Goal: Task Accomplishment & Management: Manage account settings

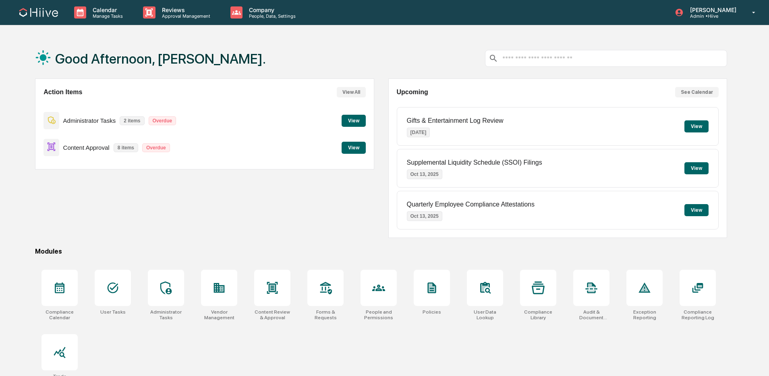
click at [180, 23] on div "Reviews Approval Management" at bounding box center [180, 12] width 87 height 25
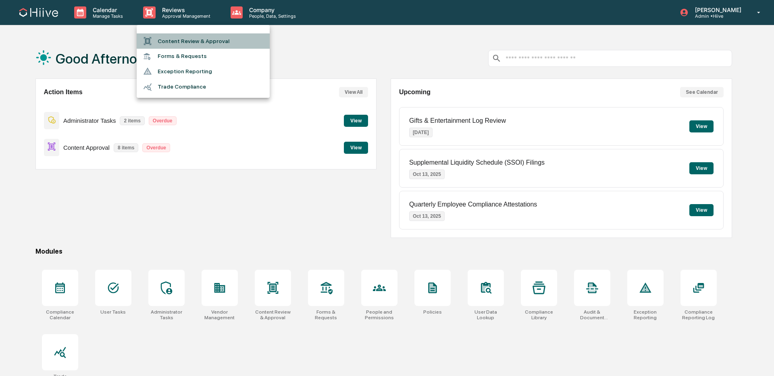
click at [190, 40] on li "Content Review & Approval" at bounding box center [203, 40] width 133 height 15
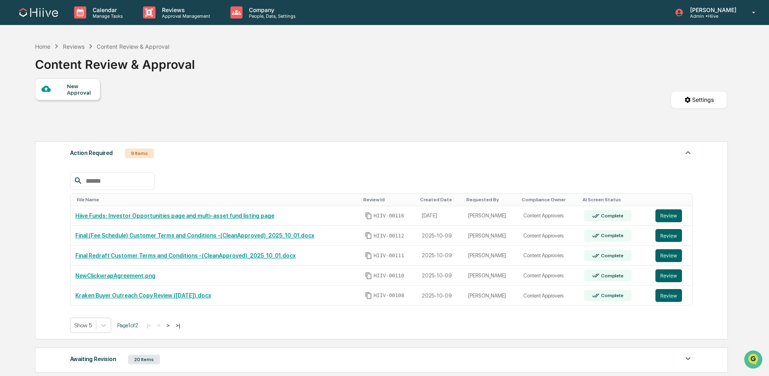
click at [172, 328] on button ">" at bounding box center [168, 325] width 8 height 7
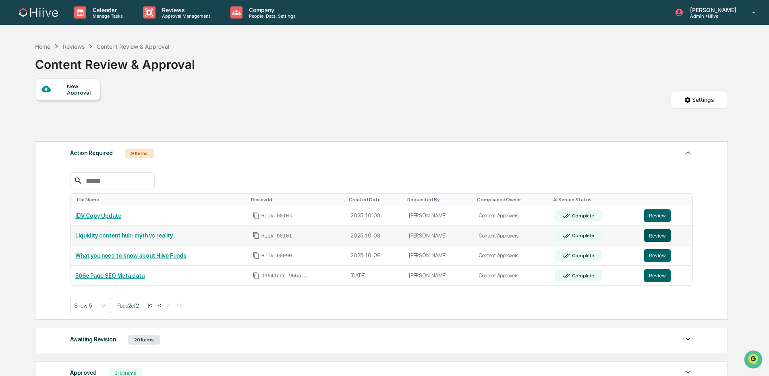
click at [665, 239] on button "Review" at bounding box center [657, 235] width 27 height 13
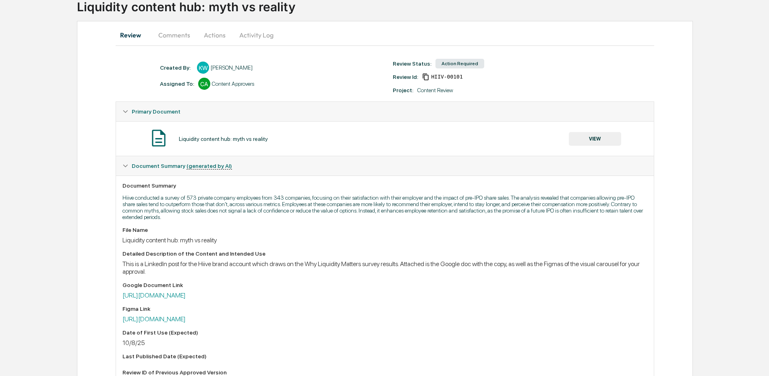
scroll to position [76, 0]
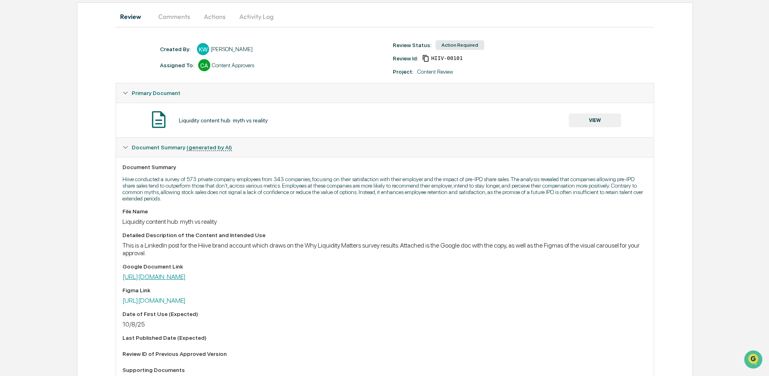
click at [186, 278] on link "https://docs.google.com/document/d/1vlzItZiik12gJKTnFetrjEuYaYPue_jHKpLAFqjuyJE…" at bounding box center [154, 277] width 63 height 8
click at [186, 305] on link "https://www.figma.com/design/MunmaTwl3DoHWuAN5jHFKc/Liquidity-Content-Hub?node-…" at bounding box center [154, 301] width 63 height 8
click at [577, 125] on button "VIEW" at bounding box center [595, 121] width 52 height 14
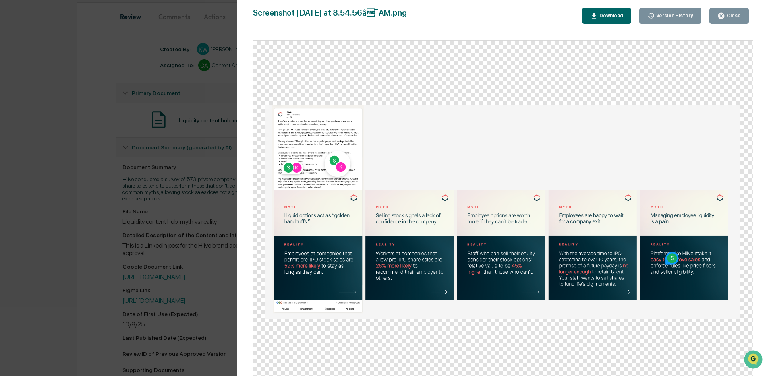
click at [235, 81] on div "Version History 10/10/2025, 03:55 PM Kate Wilson 10/08/2025, 05:47 PM Kate Wils…" at bounding box center [384, 188] width 769 height 376
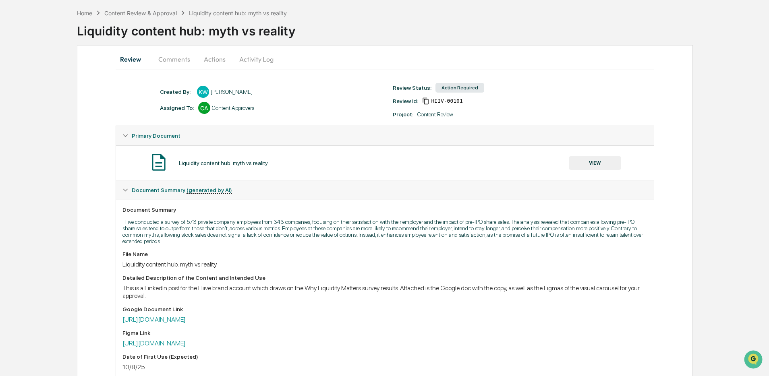
scroll to position [17, 0]
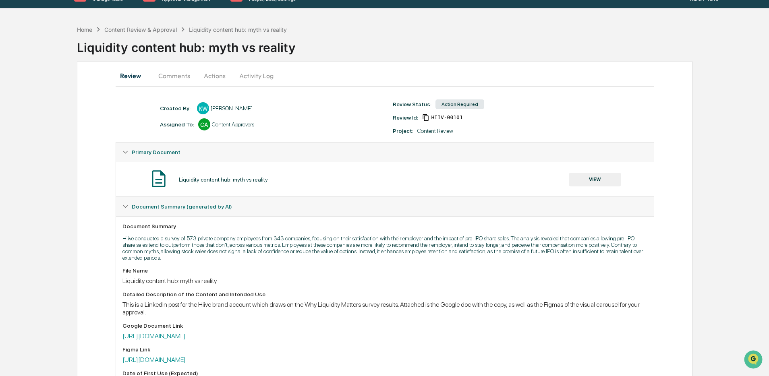
click at [247, 68] on button "Activity Log" at bounding box center [256, 75] width 47 height 19
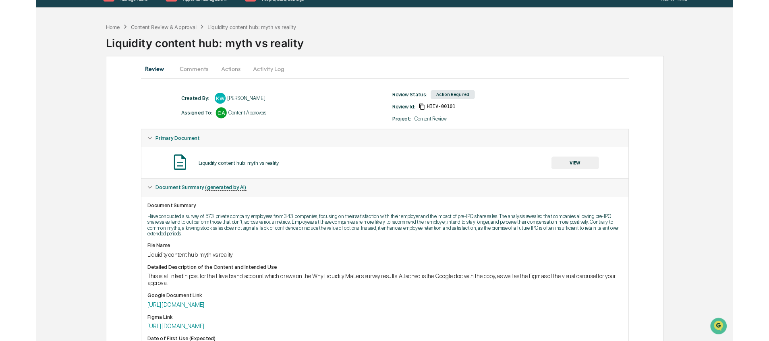
scroll to position [0, 0]
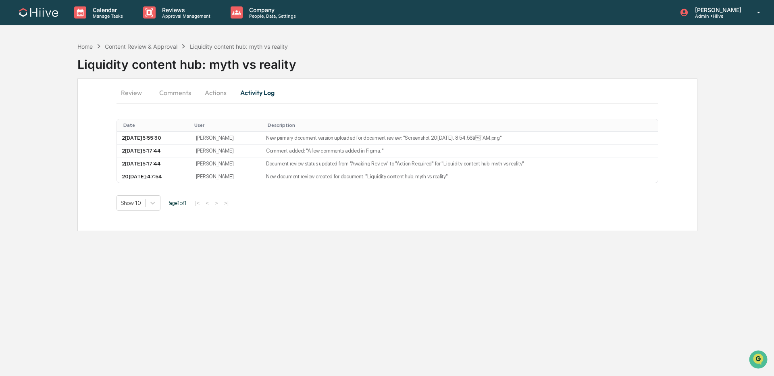
click at [225, 88] on button "Actions" at bounding box center [215, 92] width 36 height 19
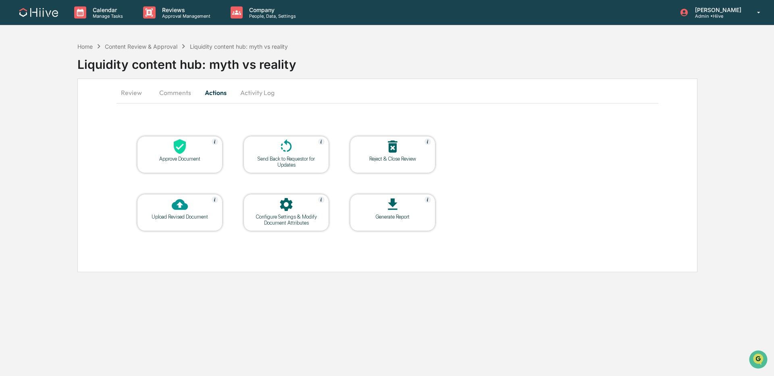
click at [276, 141] on div at bounding box center [286, 147] width 81 height 17
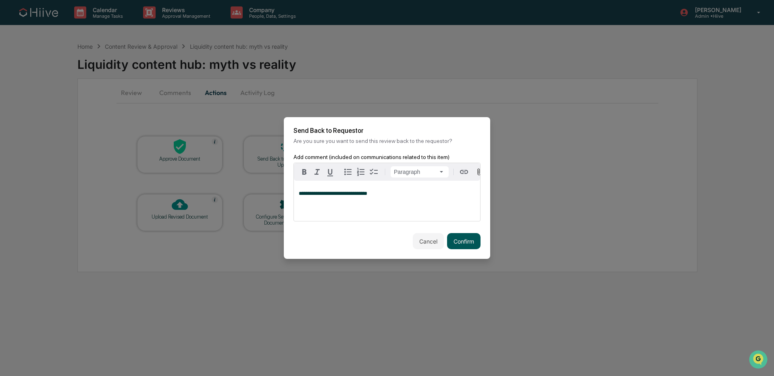
click at [447, 239] on button "Confirm" at bounding box center [463, 241] width 33 height 16
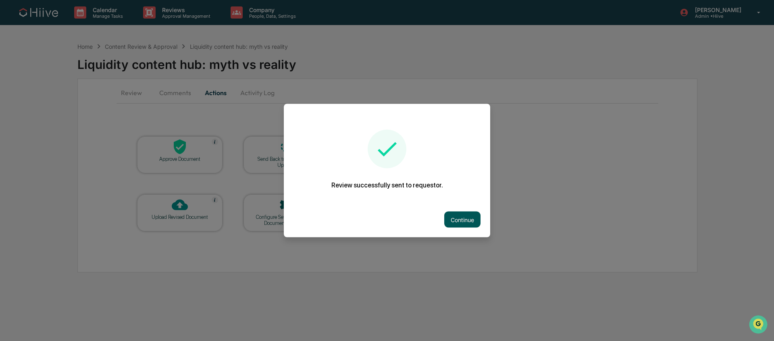
click at [457, 214] on button "Continue" at bounding box center [462, 220] width 36 height 16
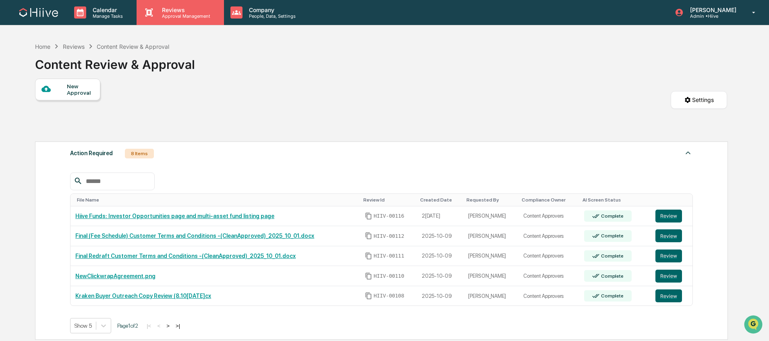
click at [170, 17] on p "Approval Management" at bounding box center [185, 16] width 59 height 6
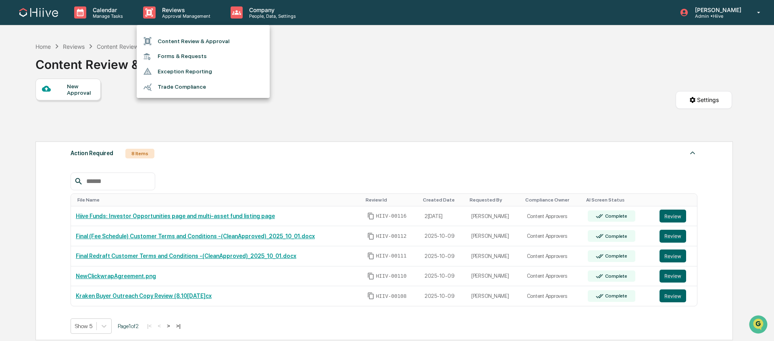
drag, startPoint x: 455, startPoint y: 103, endPoint x: 416, endPoint y: 109, distance: 39.6
click at [455, 103] on div at bounding box center [387, 170] width 774 height 341
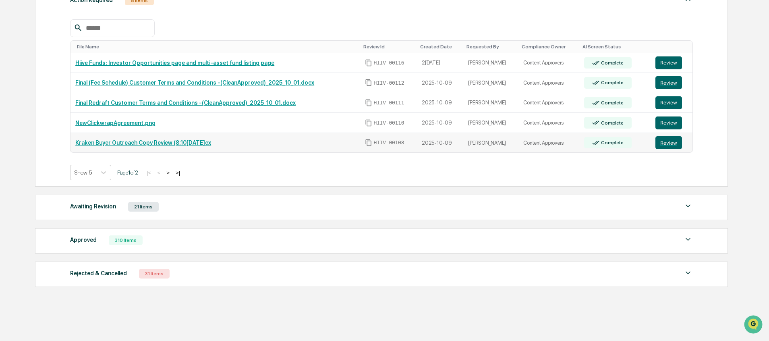
scroll to position [157, 0]
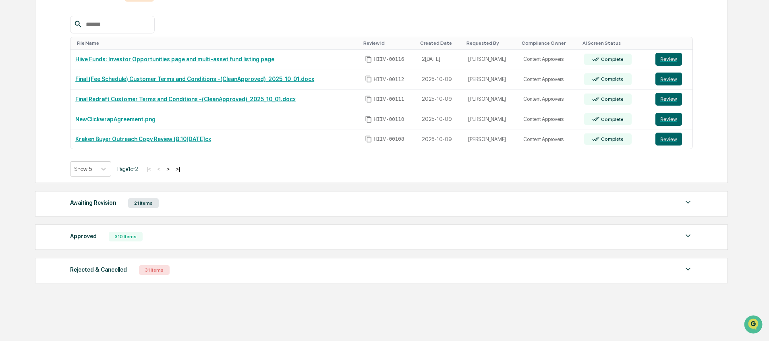
click at [172, 170] on button ">" at bounding box center [168, 169] width 8 height 7
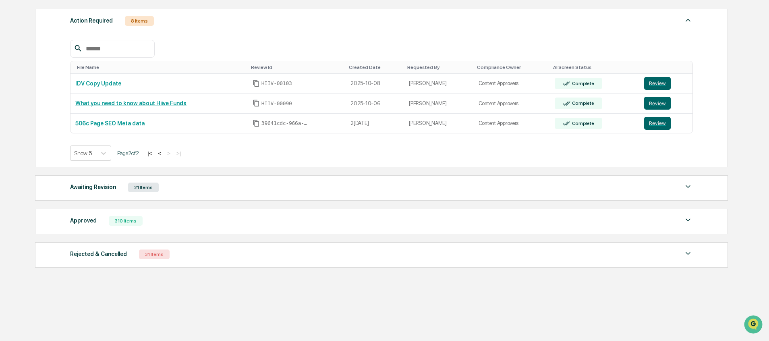
click at [164, 152] on button "<" at bounding box center [160, 153] width 8 height 7
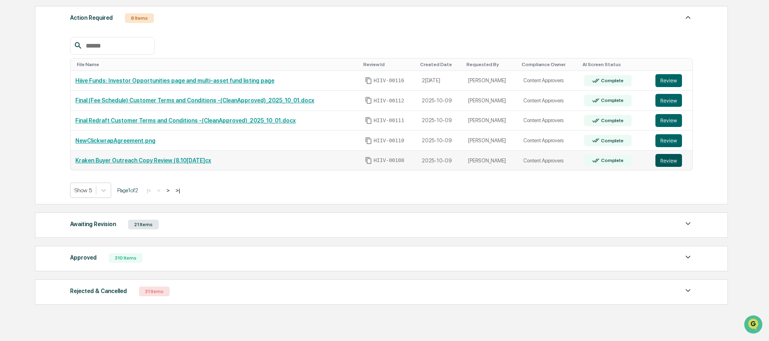
click at [667, 162] on button "Review" at bounding box center [669, 160] width 27 height 13
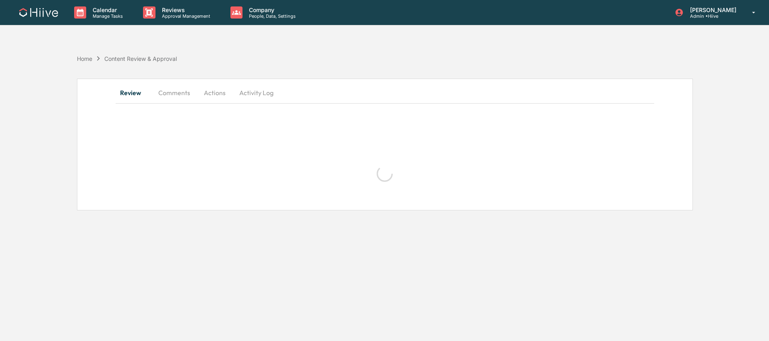
click at [170, 91] on button "Comments" at bounding box center [174, 92] width 45 height 19
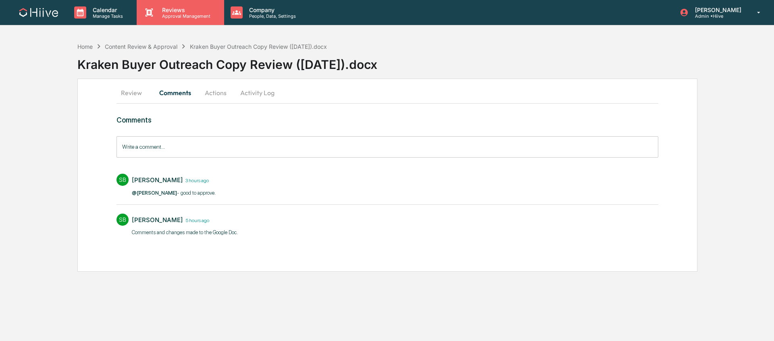
click at [194, 19] on div "Reviews Approval Management" at bounding box center [180, 12] width 87 height 25
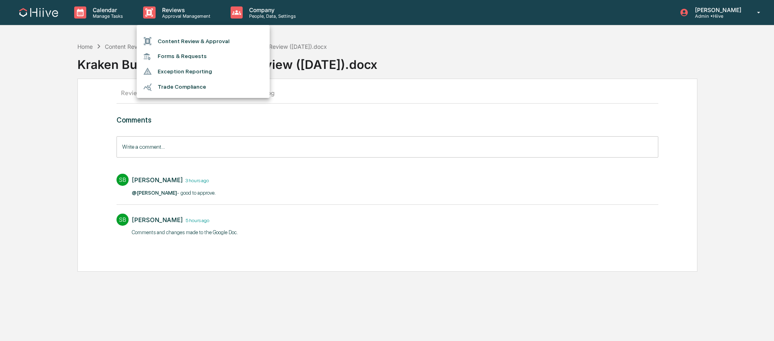
click at [195, 35] on li "Content Review & Approval" at bounding box center [203, 40] width 133 height 15
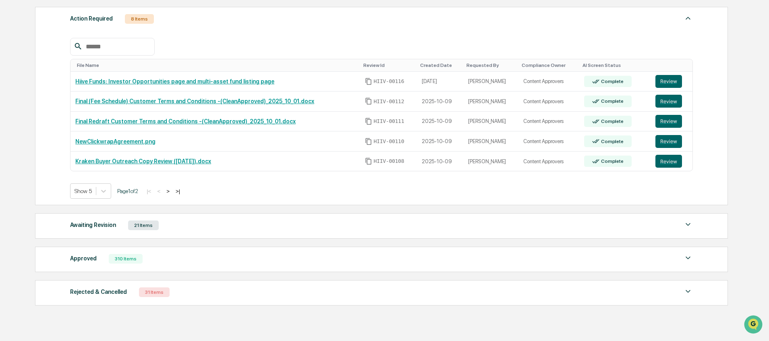
scroll to position [136, 0]
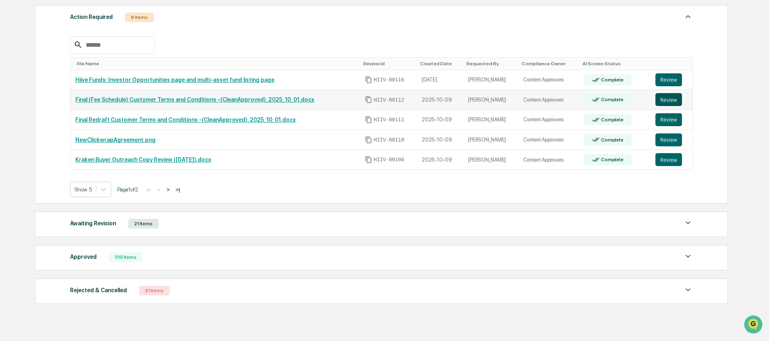
click at [663, 99] on button "Review" at bounding box center [669, 99] width 27 height 13
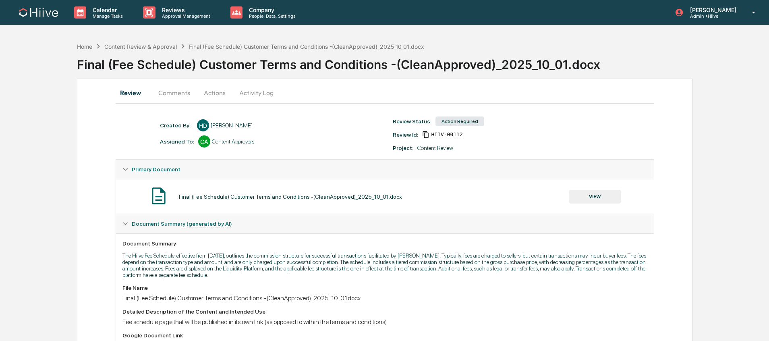
click at [591, 199] on button "VIEW" at bounding box center [595, 197] width 52 height 14
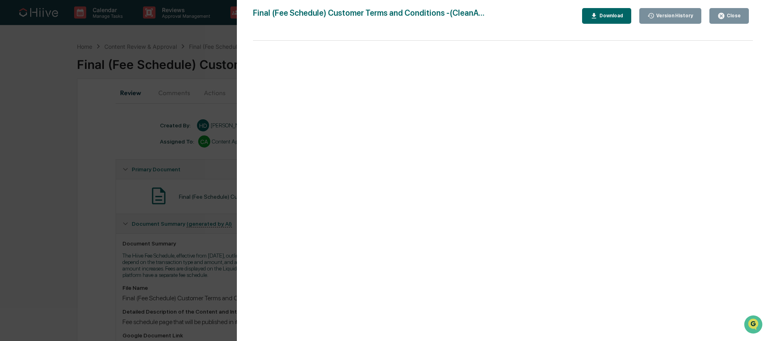
click at [147, 223] on div "Version History 10/09/2025, 04:54 PM Harsh Dave Final (Fee Schedule) Customer T…" at bounding box center [384, 170] width 769 height 341
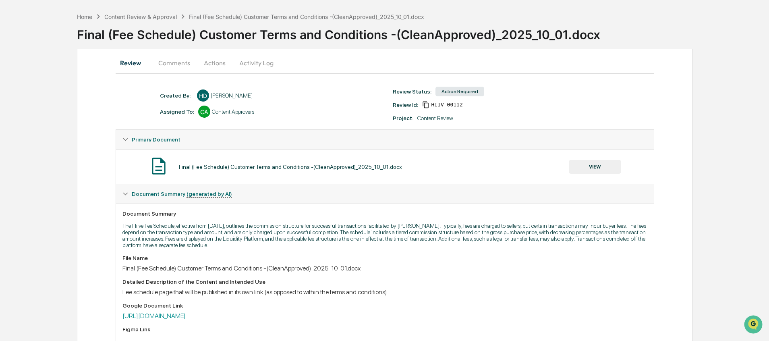
scroll to position [30, 0]
click at [597, 162] on button "VIEW" at bounding box center [595, 167] width 52 height 14
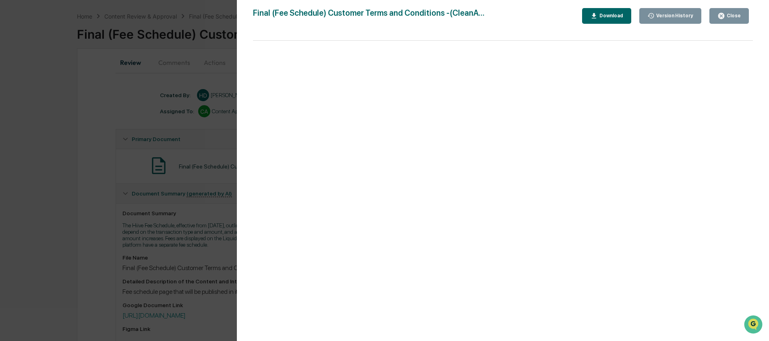
scroll to position [21, 0]
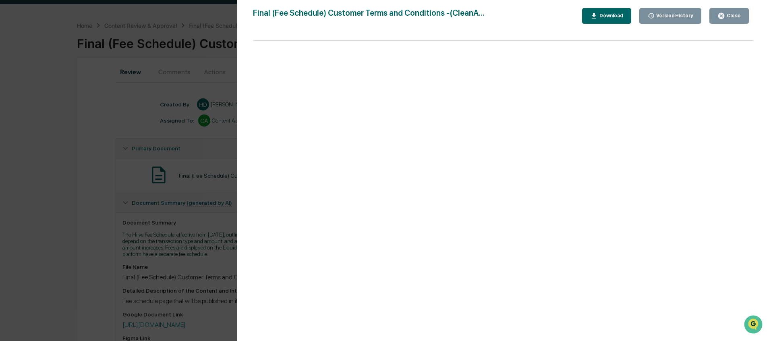
click at [173, 178] on div "Version History 10/09/2025, 04:54 PM Harsh Dave Final (Fee Schedule) Customer T…" at bounding box center [384, 170] width 769 height 341
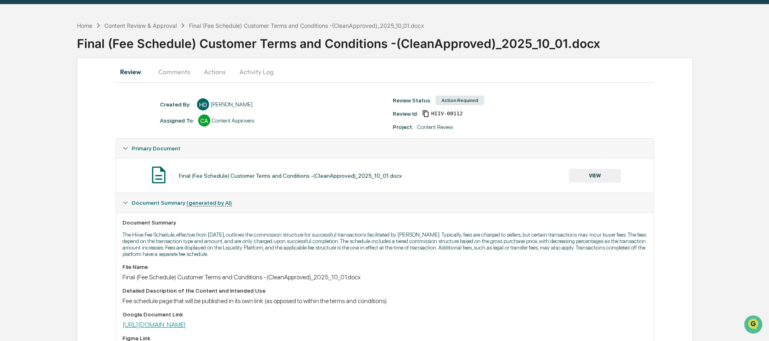
click at [186, 324] on link "https://docs.google.com/document/d/1Q82yPu0n6QBfxqFG5aBlU0hY3jru1Gxp9Qr6iek7koc…" at bounding box center [154, 325] width 63 height 8
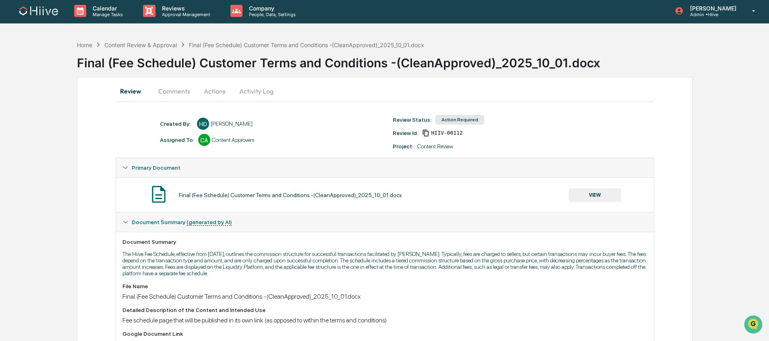
scroll to position [0, 0]
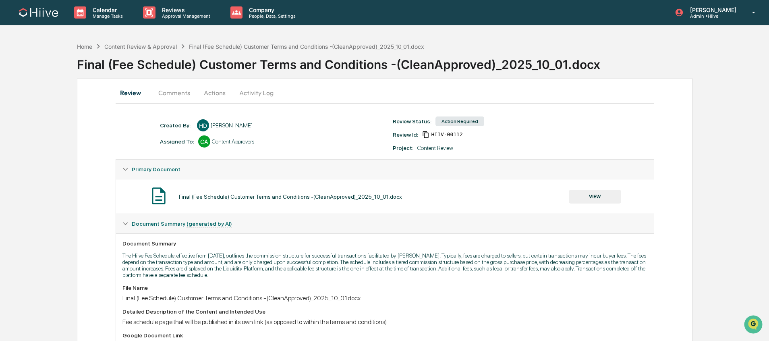
click at [577, 196] on button "VIEW" at bounding box center [595, 197] width 52 height 14
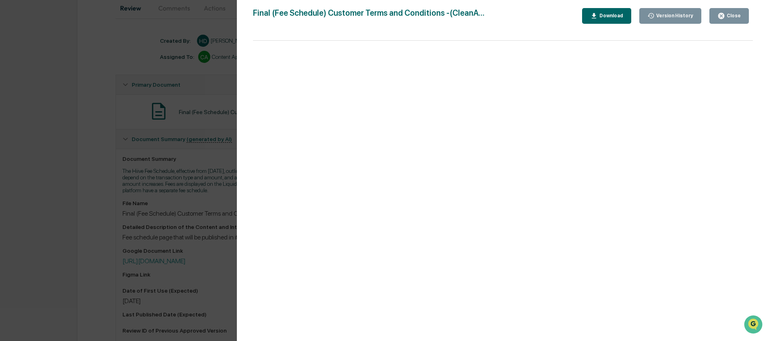
scroll to position [89, 0]
click at [173, 180] on div "Version History 10/09/2025, 04:54 PM Harsh Dave Final (Fee Schedule) Customer T…" at bounding box center [384, 170] width 769 height 341
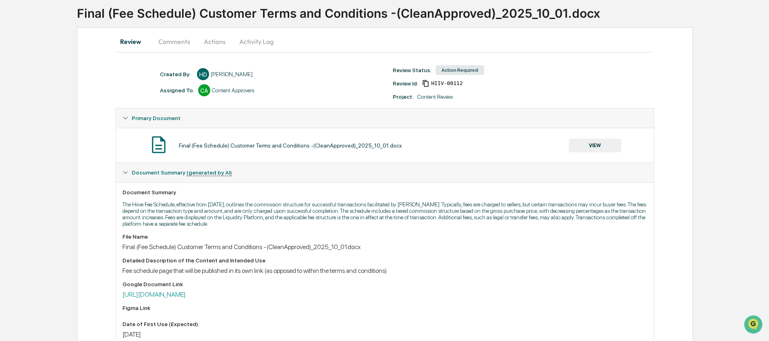
scroll to position [0, 0]
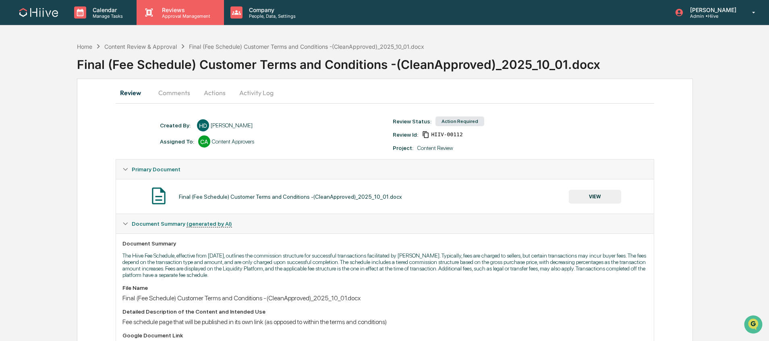
click at [190, 17] on p "Approval Management" at bounding box center [185, 16] width 59 height 6
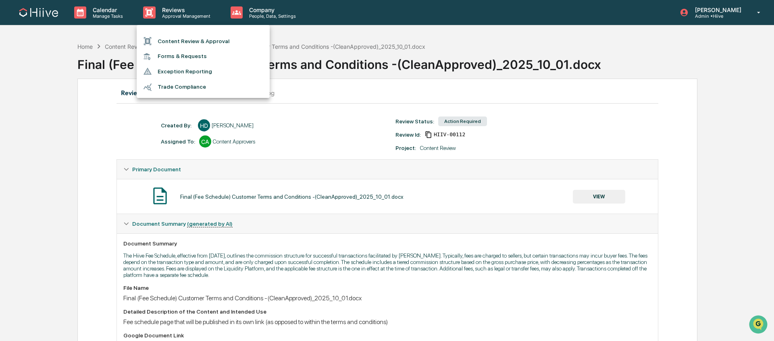
click at [186, 38] on li "Content Review & Approval" at bounding box center [203, 40] width 133 height 15
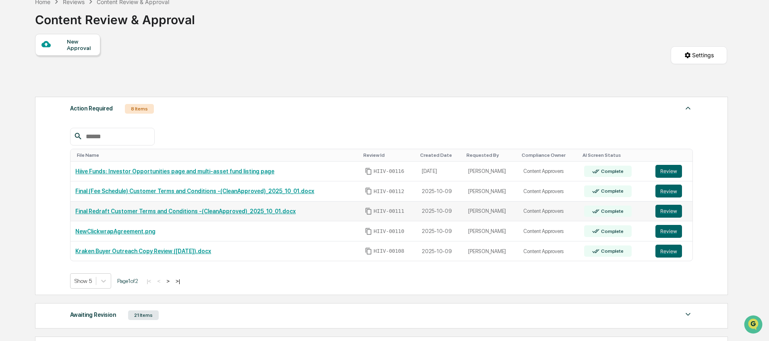
scroll to position [49, 0]
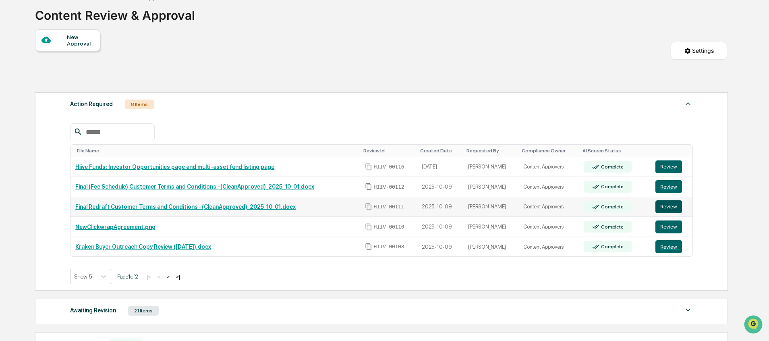
click at [675, 207] on button "Review" at bounding box center [669, 206] width 27 height 13
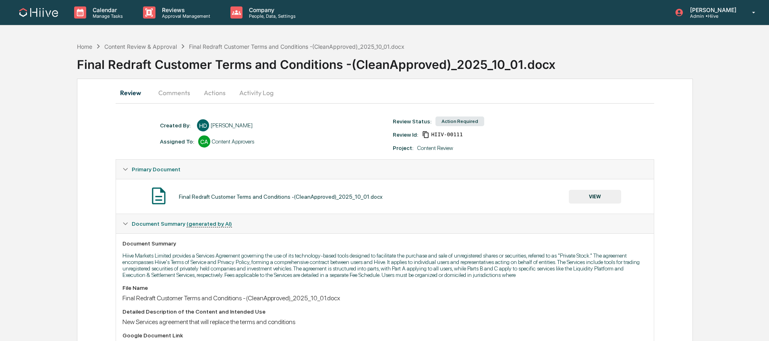
click at [587, 199] on button "VIEW" at bounding box center [595, 197] width 52 height 14
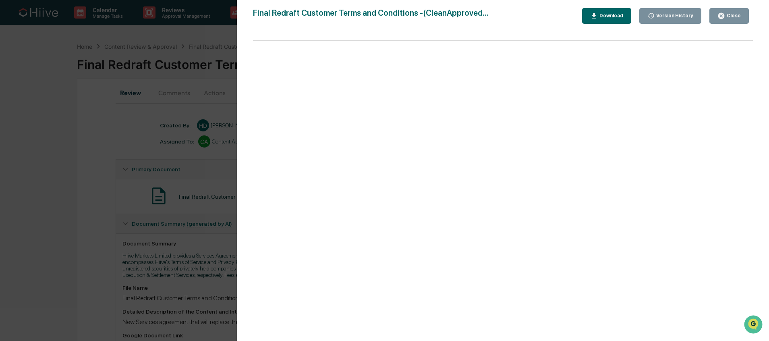
click at [710, 17] on button "Close" at bounding box center [729, 16] width 39 height 16
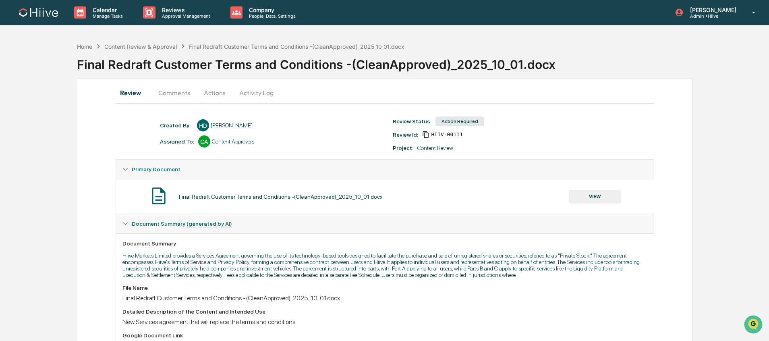
click at [265, 95] on button "Activity Log" at bounding box center [256, 92] width 47 height 19
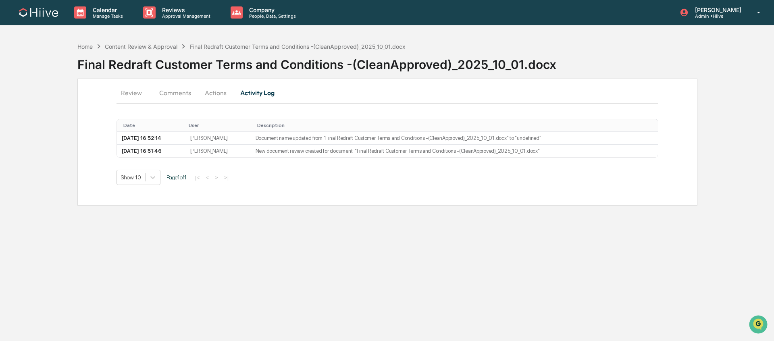
click at [213, 90] on button "Actions" at bounding box center [215, 92] width 36 height 19
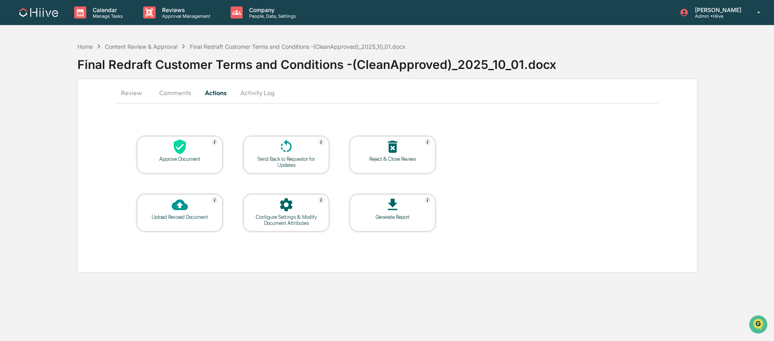
click at [271, 150] on div at bounding box center [286, 147] width 81 height 17
click at [390, 156] on div "Reject & Close Review" at bounding box center [392, 159] width 73 height 6
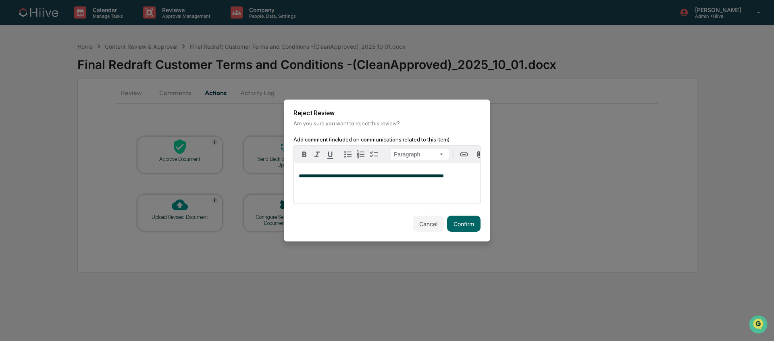
click at [444, 174] on span "**********" at bounding box center [371, 175] width 145 height 5
click at [400, 176] on span "**********" at bounding box center [371, 175] width 145 height 5
click at [464, 226] on button "Confirm" at bounding box center [463, 224] width 33 height 16
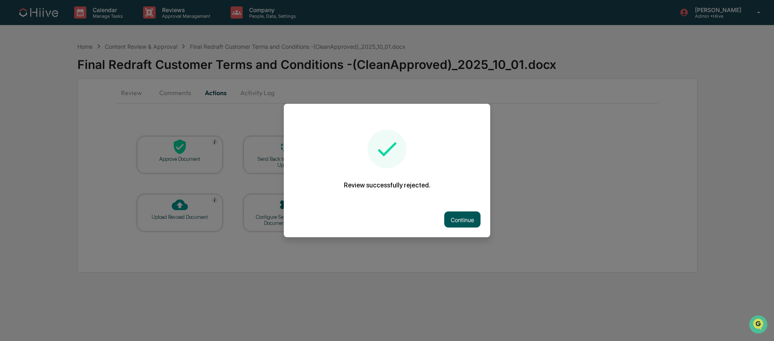
click at [458, 217] on button "Continue" at bounding box center [462, 220] width 36 height 16
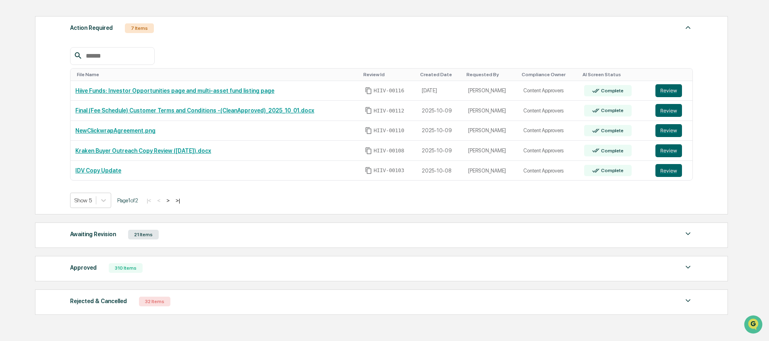
scroll to position [132, 0]
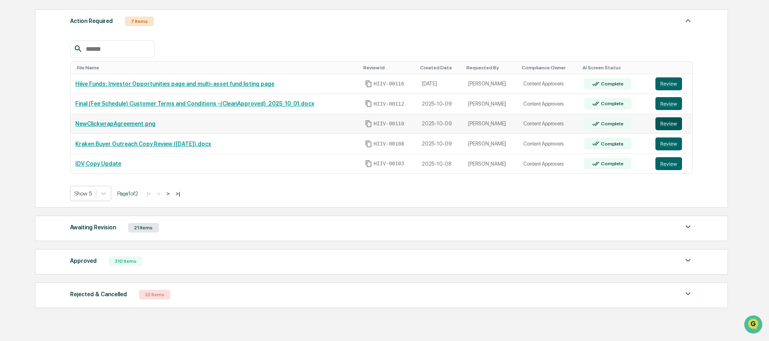
click at [666, 126] on button "Review" at bounding box center [669, 123] width 27 height 13
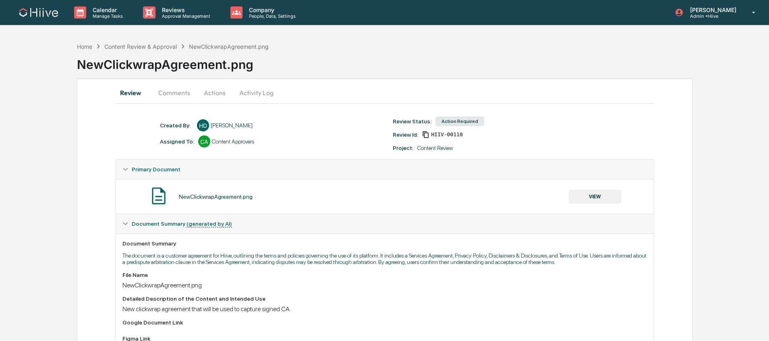
click at [253, 95] on button "Activity Log" at bounding box center [256, 92] width 47 height 19
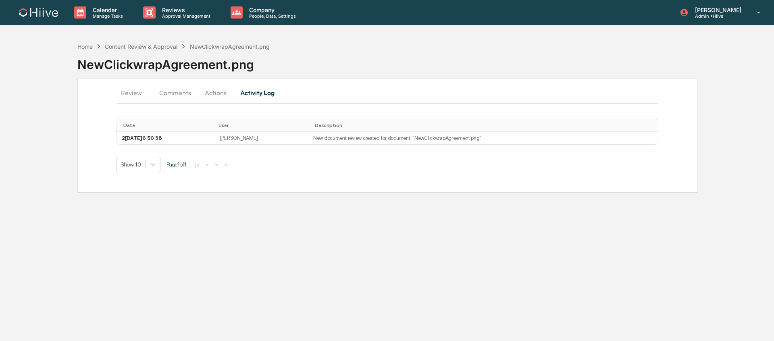
click at [201, 93] on button "Actions" at bounding box center [215, 92] width 36 height 19
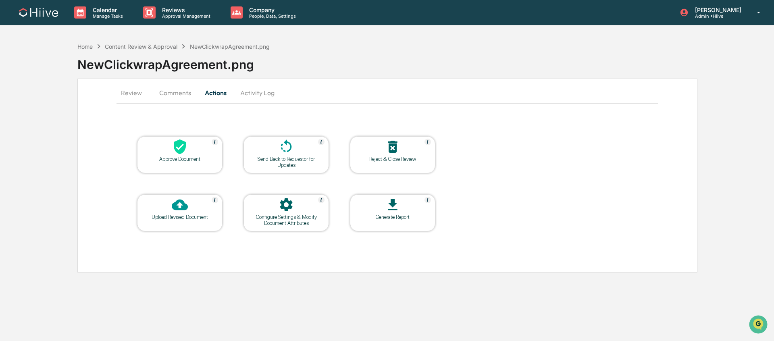
click at [389, 155] on div at bounding box center [392, 147] width 81 height 17
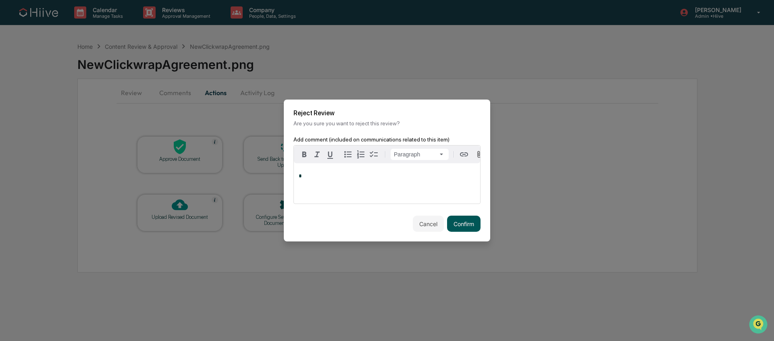
click at [457, 222] on button "Confirm" at bounding box center [463, 224] width 33 height 16
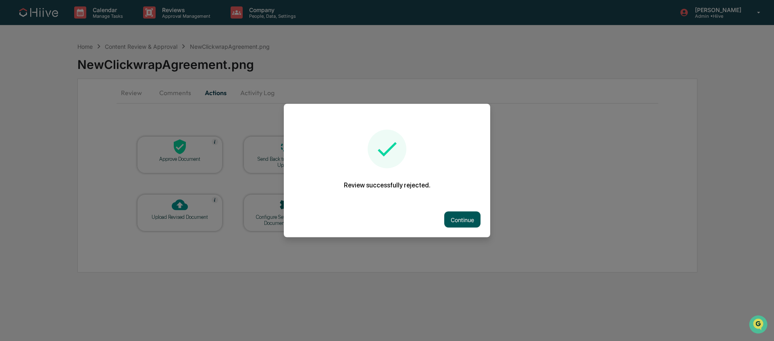
drag, startPoint x: 470, startPoint y: 225, endPoint x: 467, endPoint y: 220, distance: 5.8
click at [470, 225] on div "Continue" at bounding box center [387, 219] width 206 height 35
click at [465, 218] on button "Continue" at bounding box center [462, 220] width 36 height 16
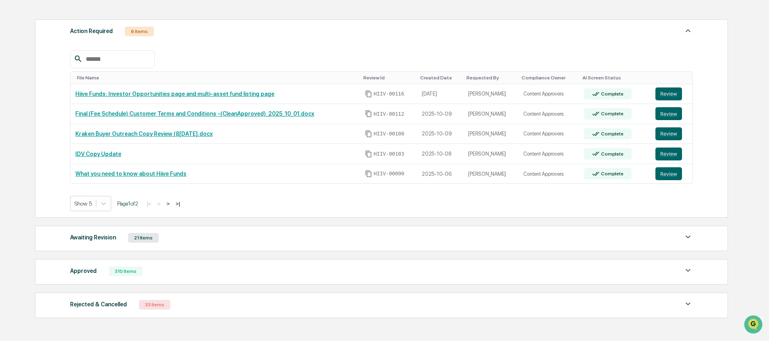
scroll to position [122, 0]
click at [172, 206] on button ">" at bounding box center [168, 204] width 8 height 7
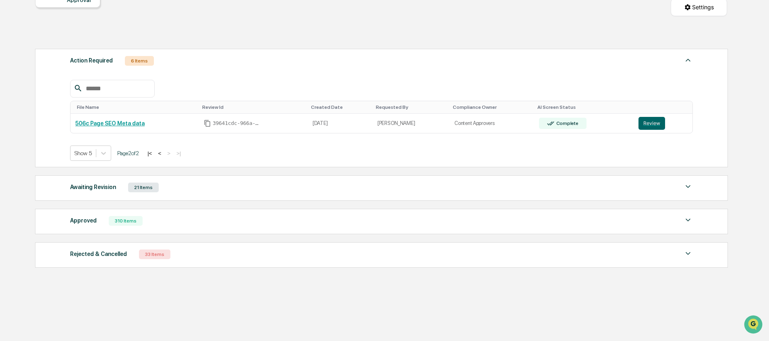
click at [164, 152] on button "<" at bounding box center [160, 153] width 8 height 7
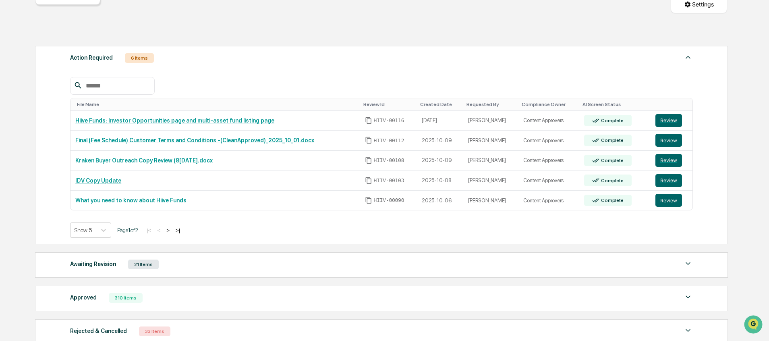
drag, startPoint x: 177, startPoint y: 262, endPoint x: 182, endPoint y: 262, distance: 4.8
click at [178, 262] on div "Awaiting Revision 21 Items" at bounding box center [381, 264] width 623 height 11
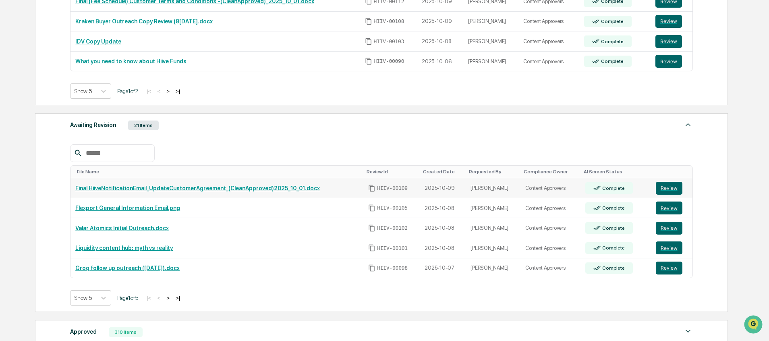
scroll to position [236, 0]
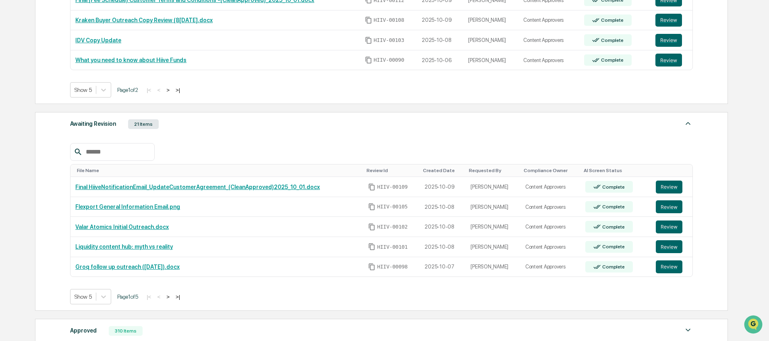
click at [172, 299] on button ">" at bounding box center [168, 296] width 8 height 7
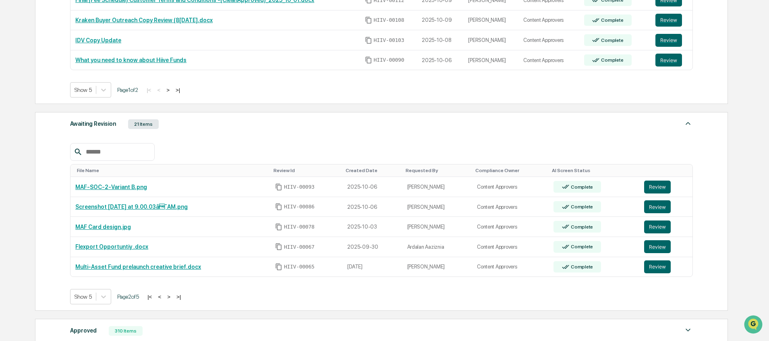
click at [173, 299] on button ">" at bounding box center [169, 296] width 8 height 7
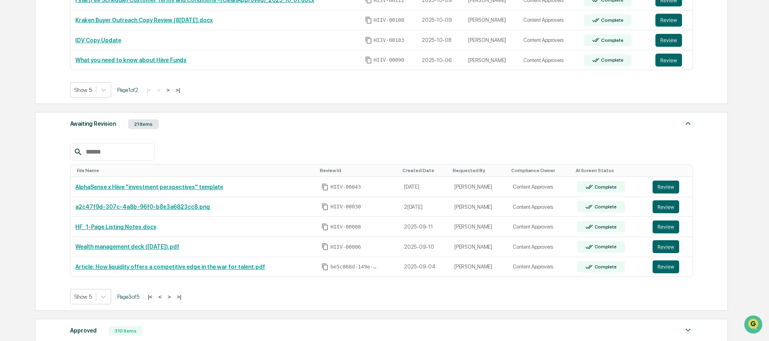
click at [173, 299] on button ">" at bounding box center [169, 296] width 8 height 7
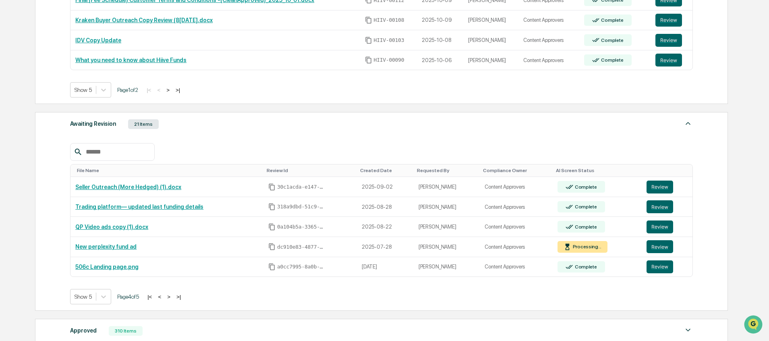
click at [173, 299] on button ">" at bounding box center [169, 296] width 8 height 7
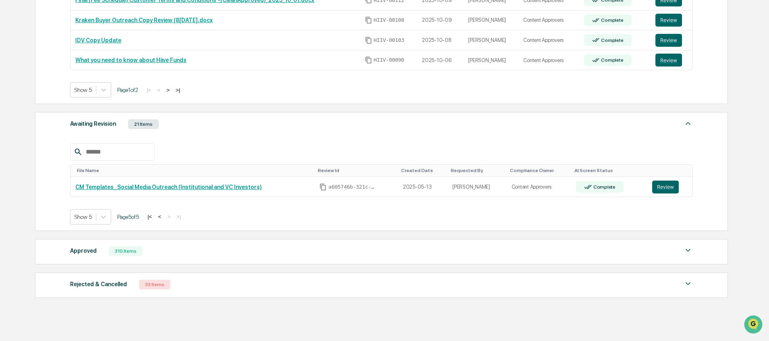
click at [164, 218] on button "<" at bounding box center [160, 216] width 8 height 7
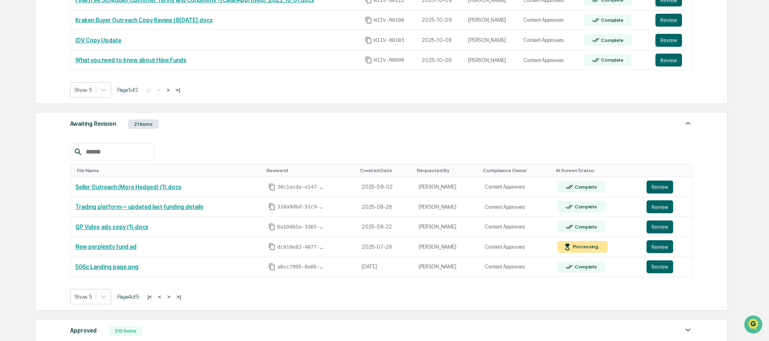
click at [164, 299] on button "<" at bounding box center [160, 296] width 8 height 7
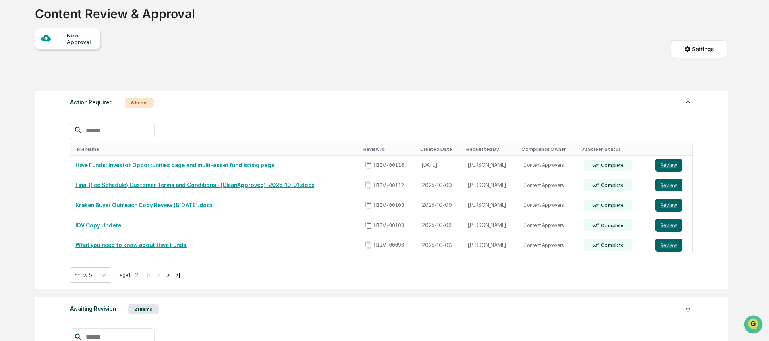
scroll to position [50, 0]
click at [246, 112] on div "File Name Review Id Created Date Requested By Compliance Owner AI Screen Status…" at bounding box center [381, 196] width 623 height 173
click at [172, 275] on button ">" at bounding box center [168, 275] width 8 height 7
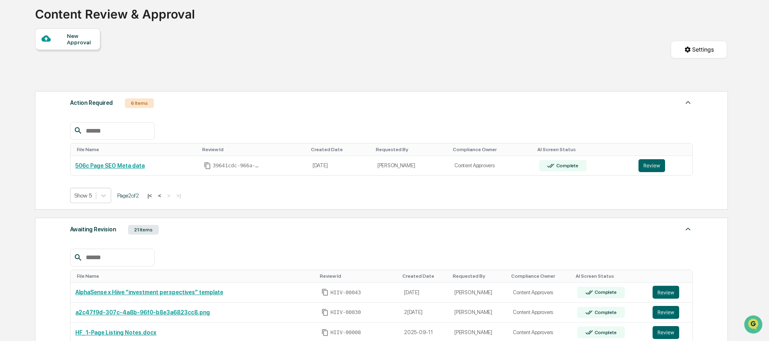
click at [164, 195] on button "<" at bounding box center [160, 195] width 8 height 7
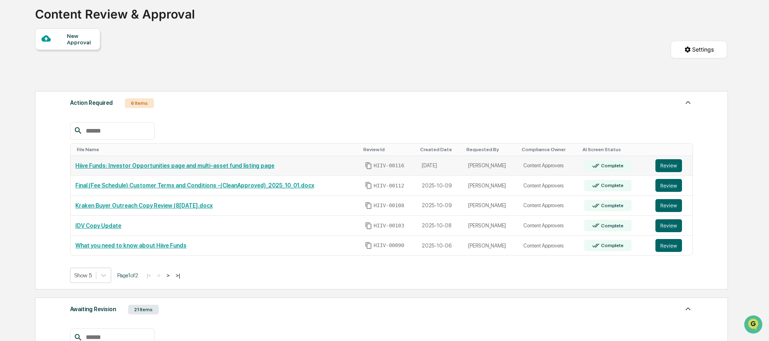
click at [683, 168] on link "Review" at bounding box center [672, 165] width 33 height 13
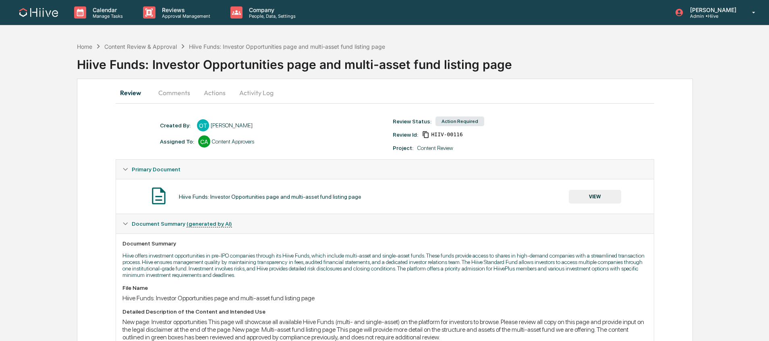
click at [582, 197] on button "VIEW" at bounding box center [595, 197] width 52 height 14
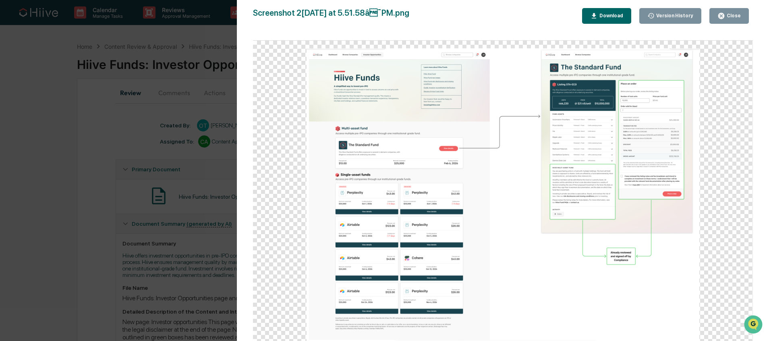
click at [160, 159] on div "Version History [DATE] 12:56 AM [PERSON_NAME] Screenshot [DATE] at 5.51.58â¯PM…" at bounding box center [384, 170] width 769 height 341
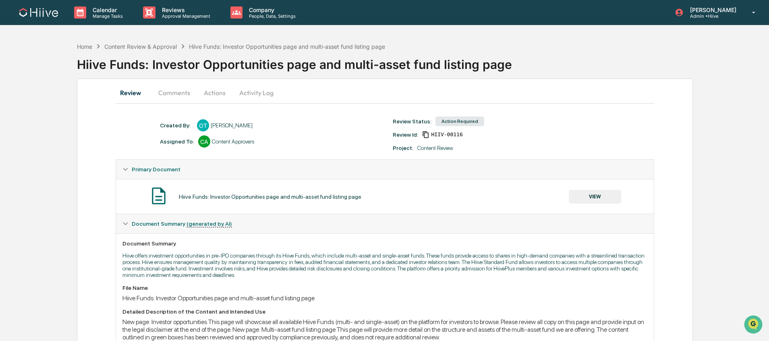
click at [175, 92] on button "Comments" at bounding box center [174, 92] width 45 height 19
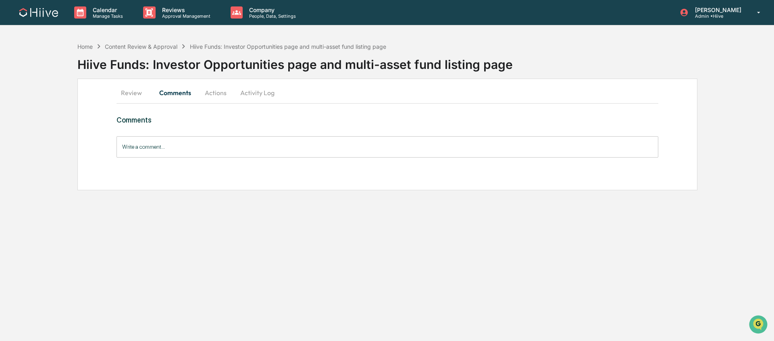
click at [128, 94] on button "Review" at bounding box center [134, 92] width 36 height 19
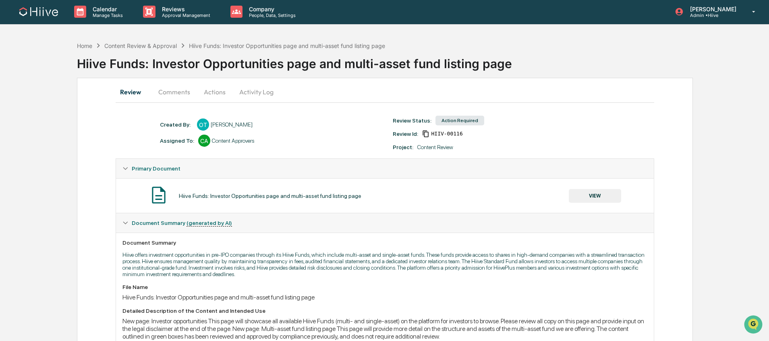
scroll to position [135, 0]
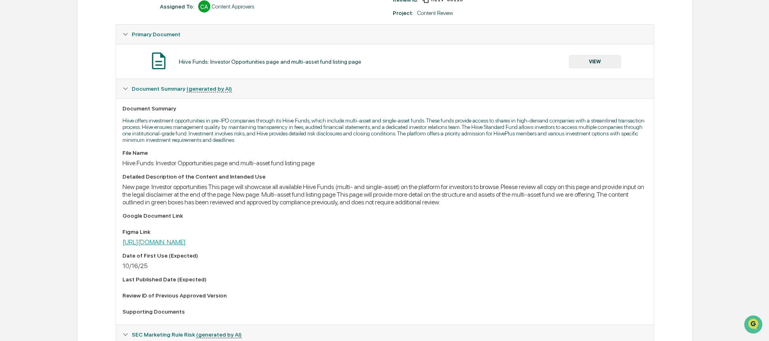
click at [186, 243] on link "[URL][DOMAIN_NAME]" at bounding box center [154, 242] width 63 height 8
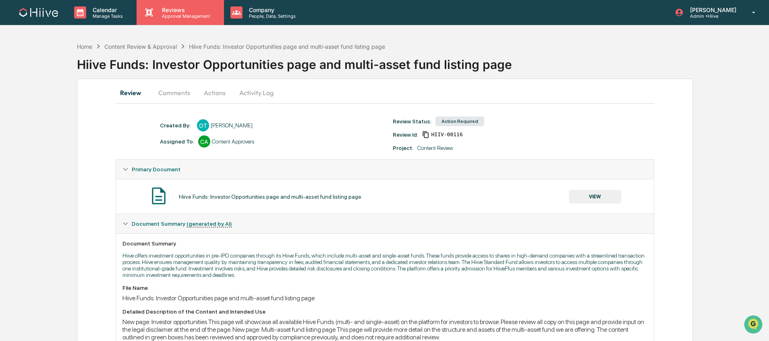
click at [174, 10] on p "Reviews" at bounding box center [185, 9] width 59 height 7
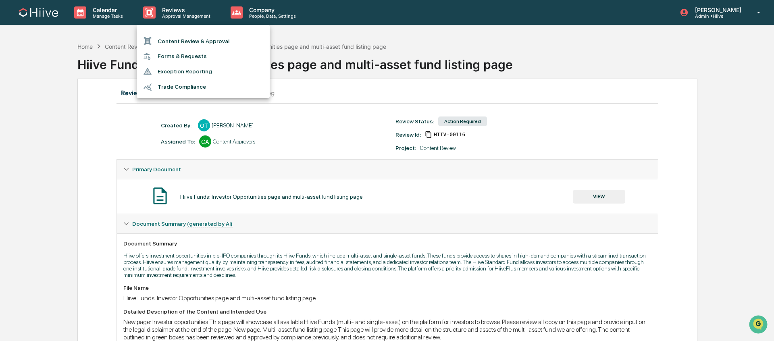
click at [178, 36] on li "Content Review & Approval" at bounding box center [203, 40] width 133 height 15
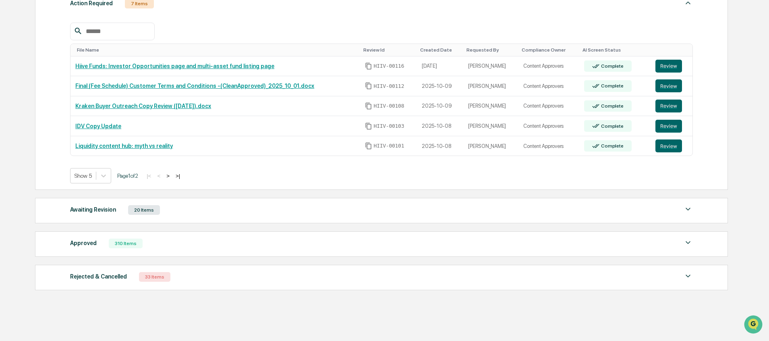
scroll to position [154, 0]
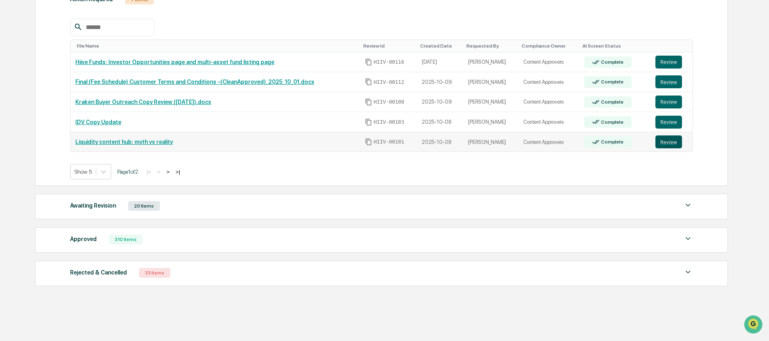
click at [664, 142] on button "Review" at bounding box center [669, 141] width 27 height 13
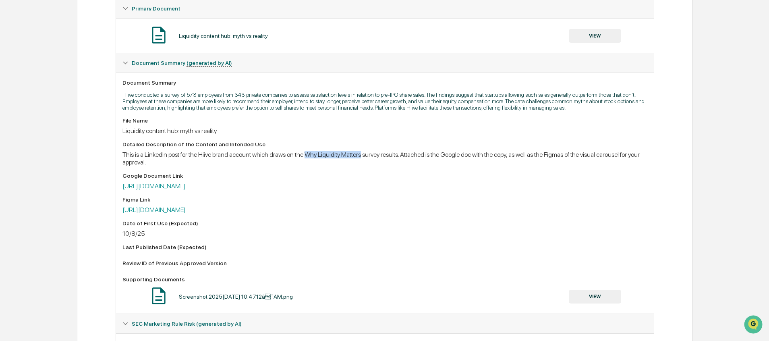
drag, startPoint x: 327, startPoint y: 163, endPoint x: 388, endPoint y: 163, distance: 60.9
click at [388, 163] on div "This is a LinkedIn post for the Hiive brand account which draws on the Why Liqu…" at bounding box center [385, 158] width 525 height 15
copy div "Why Liquidity Matters"
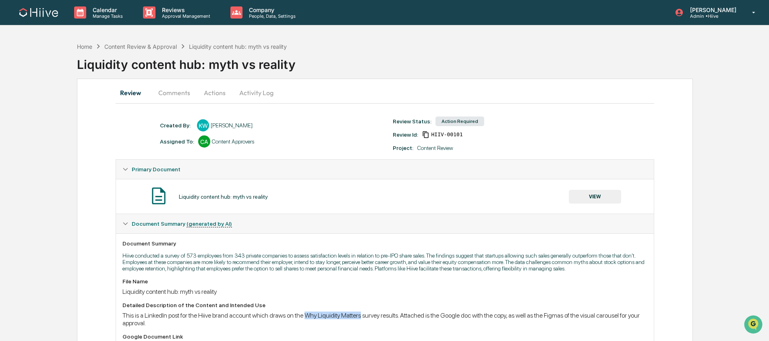
click at [212, 91] on button "Actions" at bounding box center [215, 92] width 36 height 19
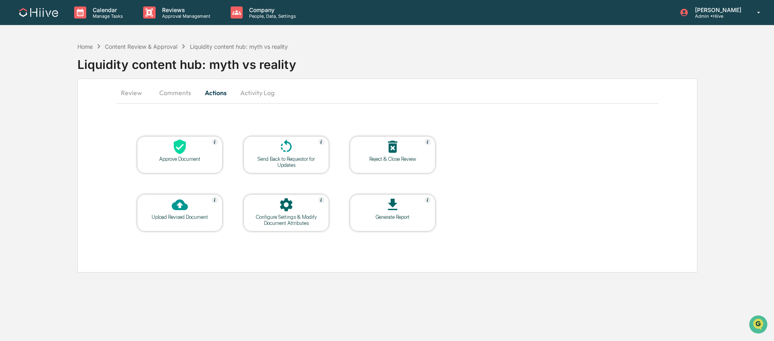
click at [291, 216] on div "Configure Settings & Modify Document Attributes" at bounding box center [286, 220] width 73 height 12
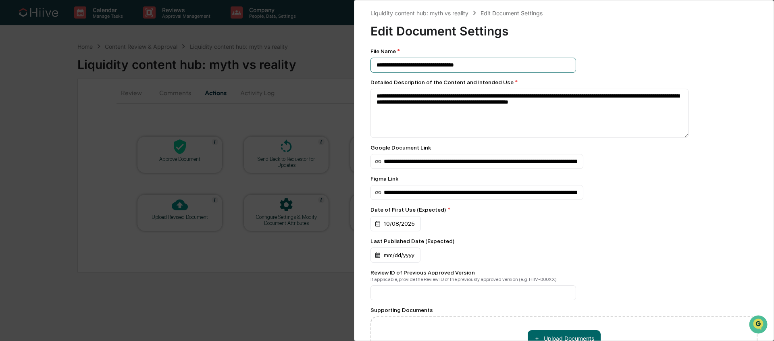
click at [486, 73] on div "**********" at bounding box center [563, 217] width 387 height 339
drag, startPoint x: 428, startPoint y: 66, endPoint x: 362, endPoint y: 66, distance: 65.3
click at [362, 66] on div "**********" at bounding box center [564, 170] width 420 height 341
click at [475, 63] on input "**********" at bounding box center [473, 65] width 206 height 15
drag, startPoint x: 427, startPoint y: 66, endPoint x: 370, endPoint y: 64, distance: 57.2
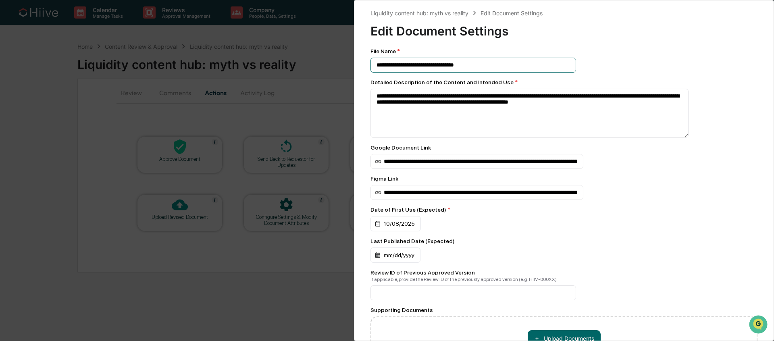
click at [370, 64] on div "**********" at bounding box center [564, 170] width 420 height 341
paste input "**********"
drag, startPoint x: 454, startPoint y: 65, endPoint x: 414, endPoint y: 65, distance: 39.9
click at [414, 65] on input "**********" at bounding box center [473, 65] width 206 height 15
click at [495, 66] on input "**********" at bounding box center [473, 65] width 206 height 15
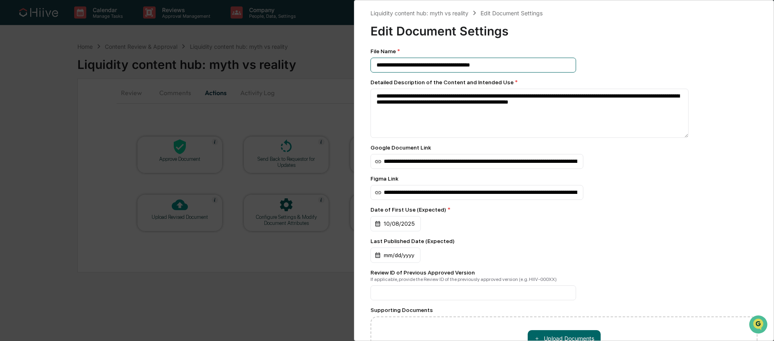
paste input "**********"
drag, startPoint x: 488, startPoint y: 65, endPoint x: 488, endPoint y: 77, distance: 11.7
click at [488, 65] on input "**********" at bounding box center [473, 65] width 206 height 15
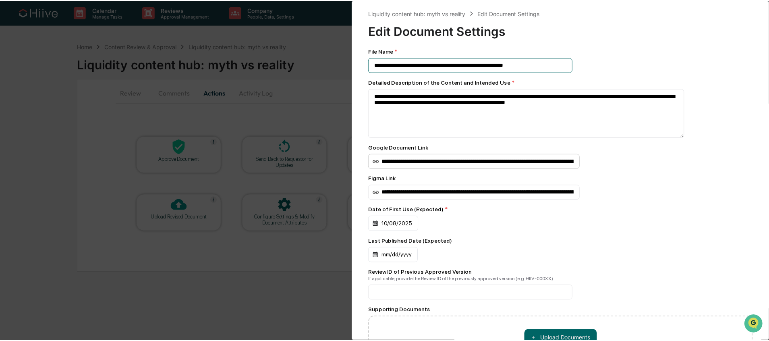
scroll to position [91, 0]
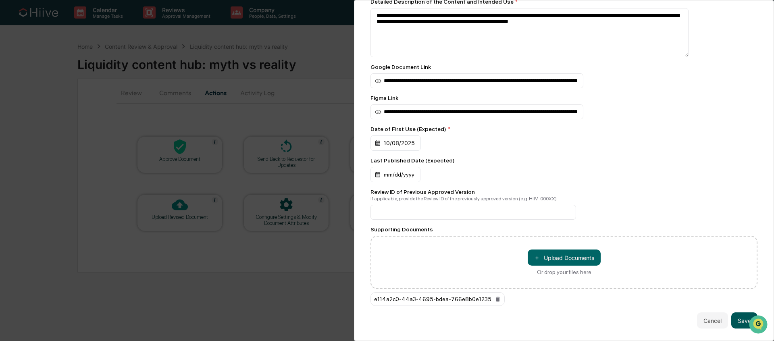
type input "**********"
click at [734, 312] on button "Save" at bounding box center [744, 320] width 26 height 16
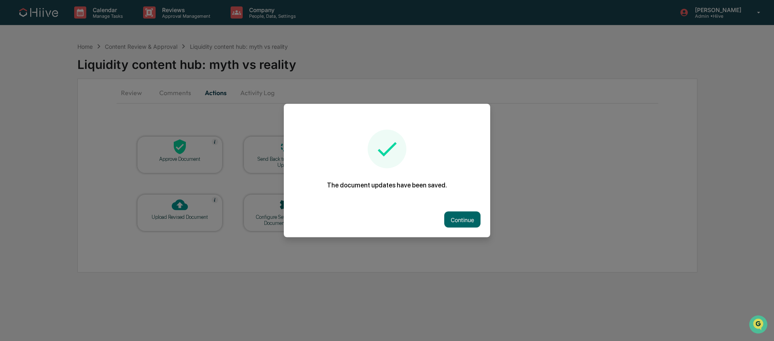
click at [449, 212] on button "Continue" at bounding box center [462, 220] width 36 height 16
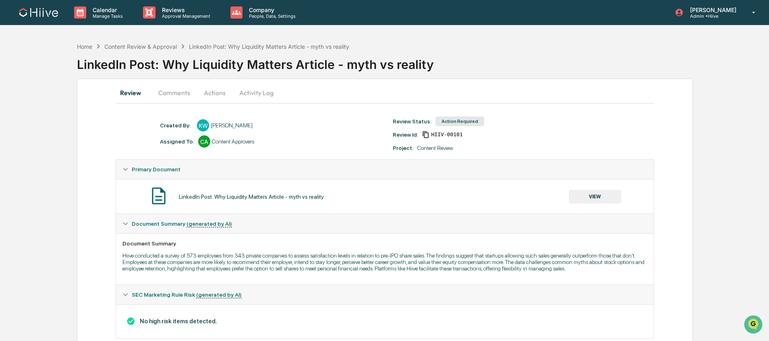
click at [180, 95] on button "Comments" at bounding box center [174, 92] width 45 height 19
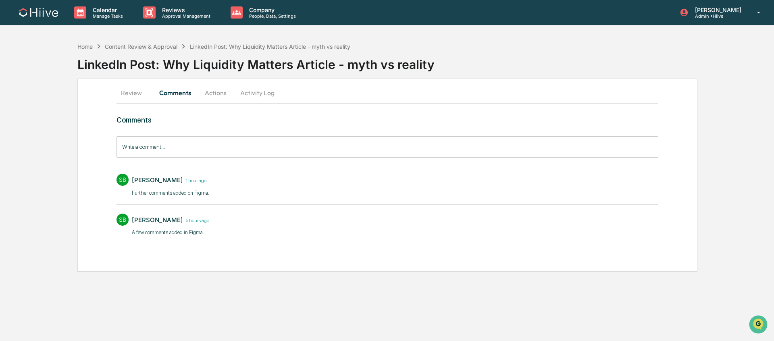
click at [132, 89] on button "Review" at bounding box center [134, 92] width 36 height 19
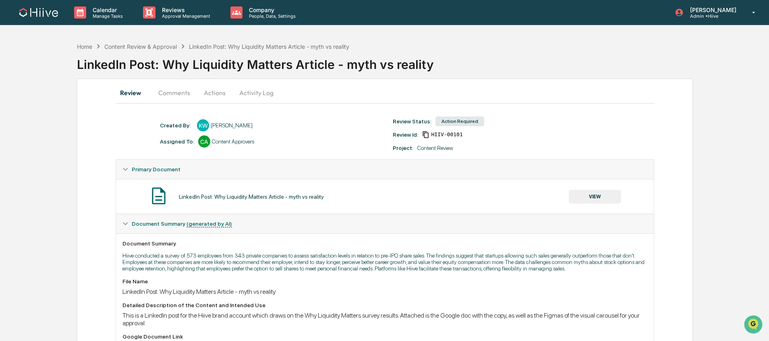
click at [603, 199] on button "VIEW" at bounding box center [595, 197] width 52 height 14
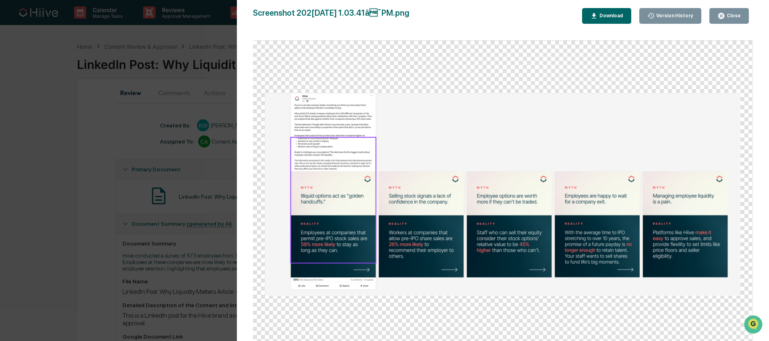
click at [226, 184] on div "Version History 10[DATE]:06 P[PERSON_NAME] 10[DATE]:03 P[PERSON_NAME] 10[DATE]:…" at bounding box center [384, 170] width 769 height 341
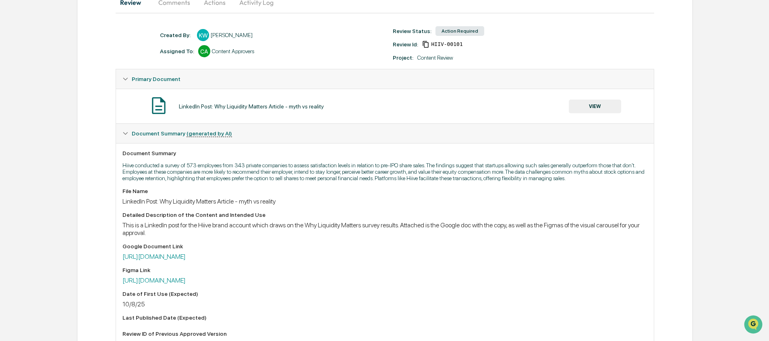
scroll to position [115, 0]
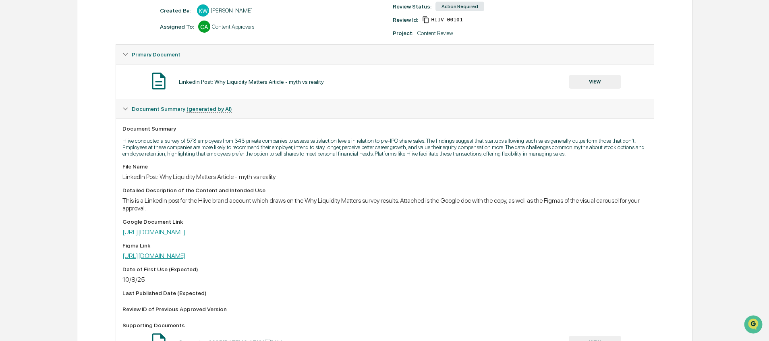
click at [186, 260] on link "[URL][DOMAIN_NAME]" at bounding box center [154, 256] width 63 height 8
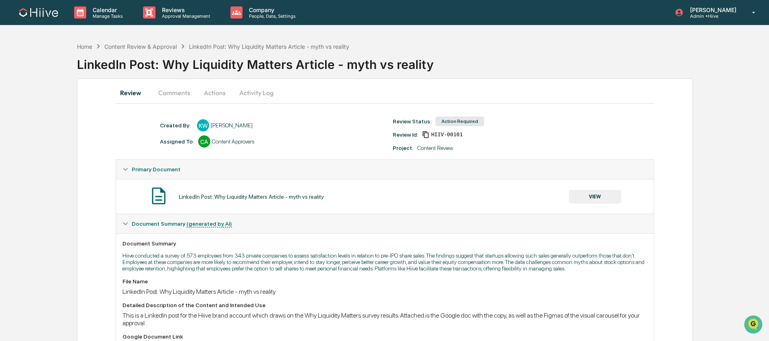
click at [248, 88] on button "Activity Log" at bounding box center [256, 92] width 47 height 19
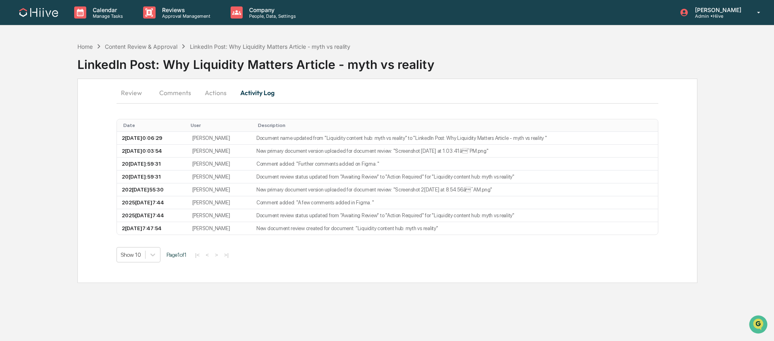
click at [230, 93] on button "Actions" at bounding box center [215, 92] width 36 height 19
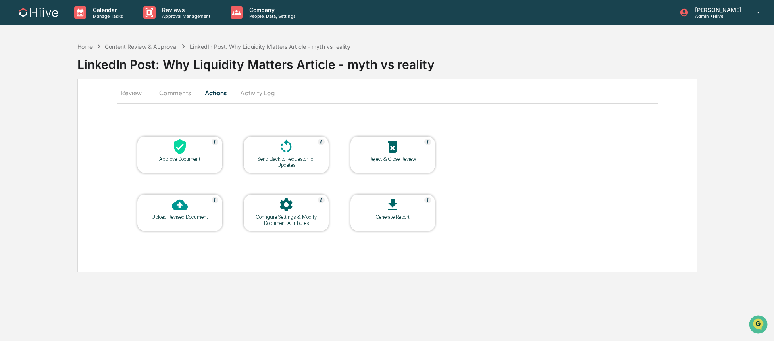
click at [293, 150] on icon at bounding box center [286, 147] width 16 height 16
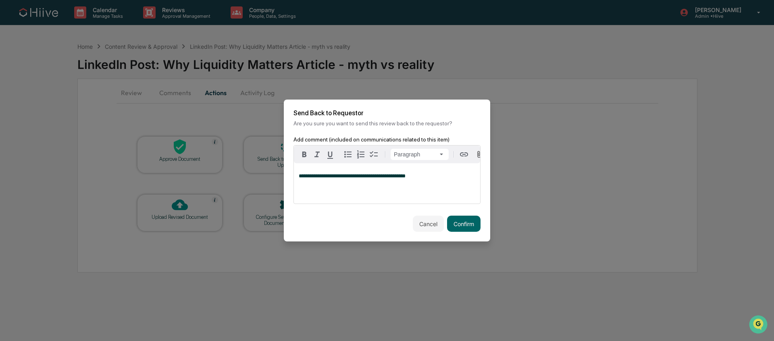
click at [390, 176] on span "**********" at bounding box center [352, 175] width 107 height 5
click at [455, 223] on button "Confirm" at bounding box center [463, 224] width 33 height 16
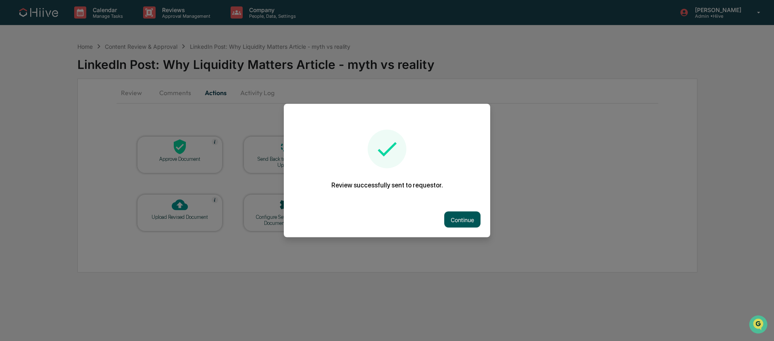
click at [460, 218] on button "Continue" at bounding box center [462, 220] width 36 height 16
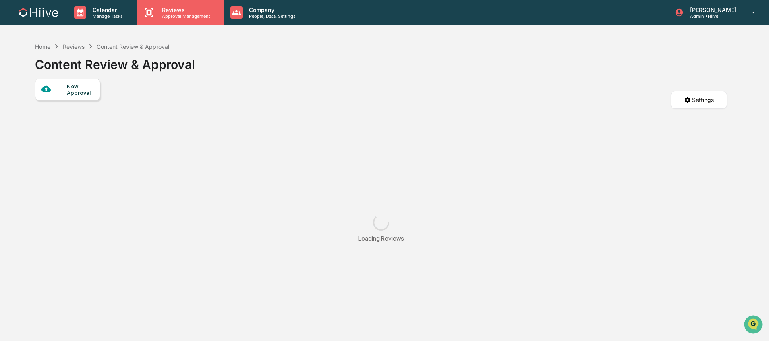
click at [180, 3] on div "Reviews Approval Management" at bounding box center [180, 12] width 87 height 25
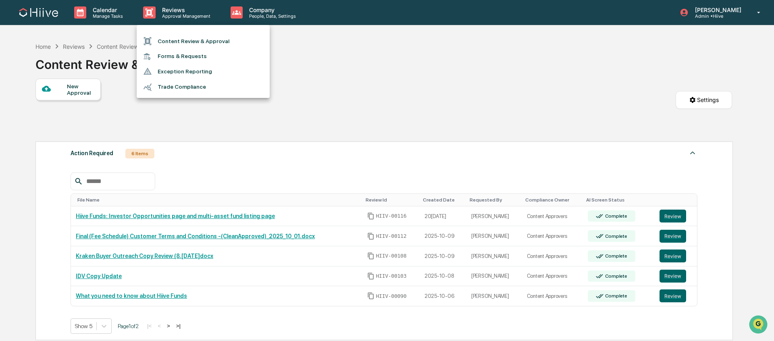
click at [196, 33] on ul "Content Review & Approval Forms & Requests Exception Reporting Trade Compliance" at bounding box center [203, 61] width 133 height 73
click at [198, 36] on li "Content Review & Approval" at bounding box center [203, 40] width 133 height 15
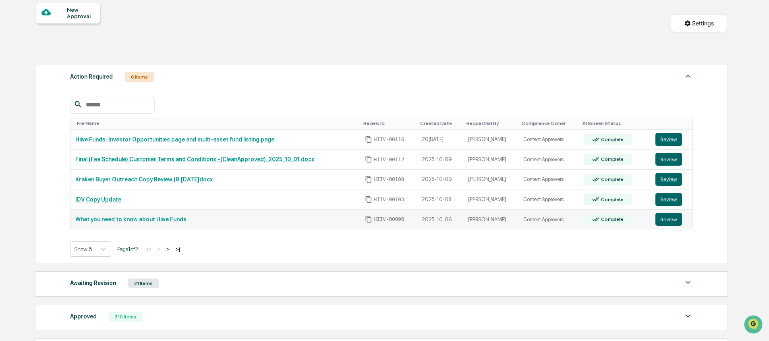
scroll to position [175, 0]
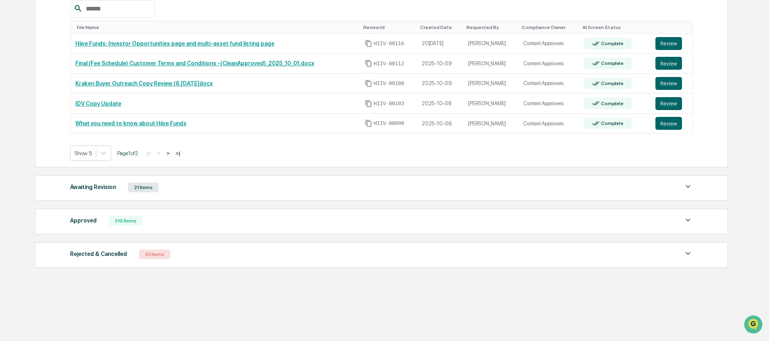
click at [172, 153] on button ">" at bounding box center [168, 153] width 8 height 7
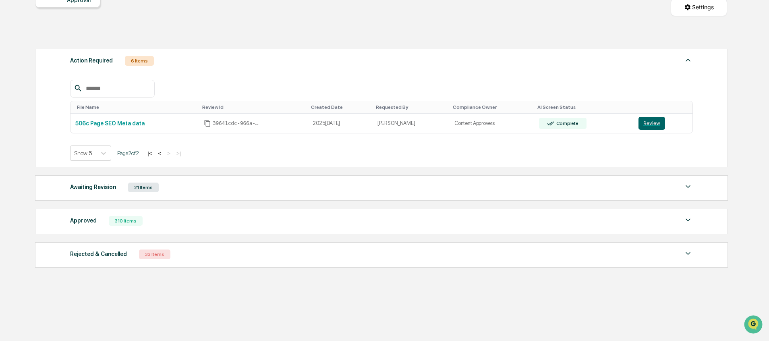
click at [164, 152] on button "<" at bounding box center [160, 153] width 8 height 7
